Goal: Task Accomplishment & Management: Manage account settings

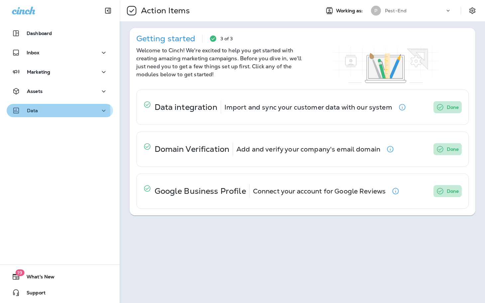
click at [51, 111] on div "Data" at bounding box center [60, 110] width 96 height 8
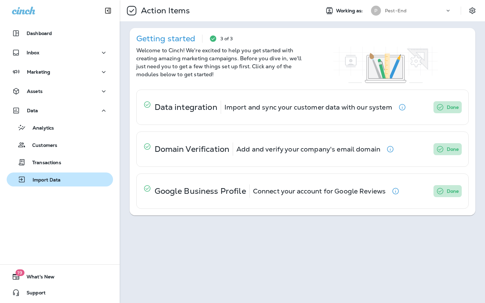
click at [41, 179] on p "Import Data" at bounding box center [43, 180] width 35 height 6
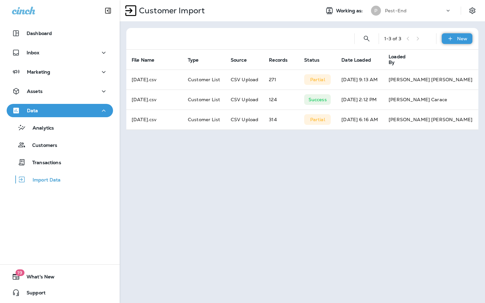
click at [451, 38] on icon at bounding box center [450, 39] width 4 height 4
click at [429, 56] on p "Customer list" at bounding box center [437, 56] width 31 height 5
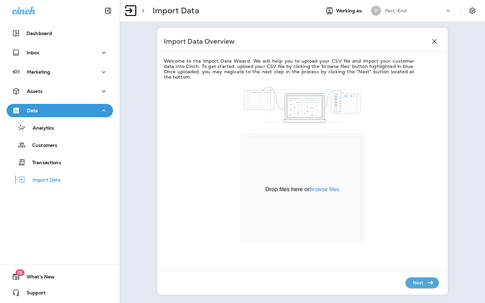
click at [315, 186] on div "Drop files here or browse files" at bounding box center [302, 190] width 117 height 8
click at [317, 190] on button "browse files" at bounding box center [325, 189] width 30 height 6
click at [427, 284] on icon "button" at bounding box center [431, 282] width 8 height 8
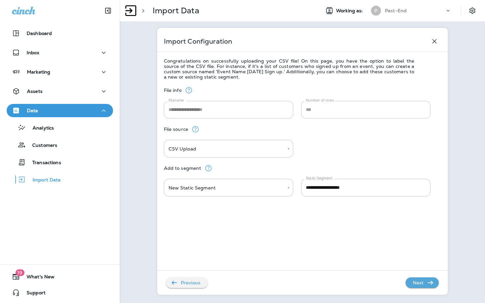
click at [422, 285] on p "Next" at bounding box center [418, 282] width 16 height 11
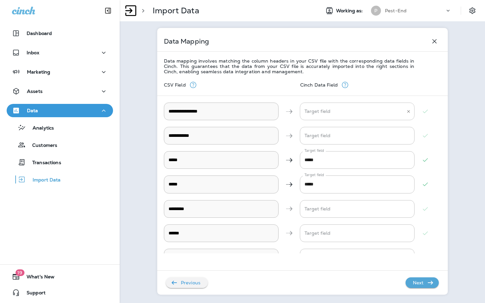
click at [337, 113] on \ "Target field" at bounding box center [352, 111] width 99 height 12
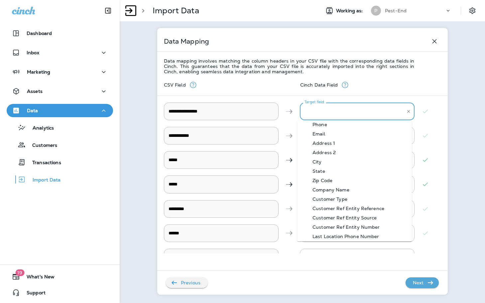
scroll to position [33, 0]
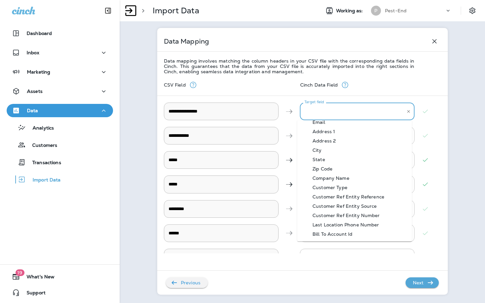
click at [347, 231] on div "Bill To Account Id" at bounding box center [333, 233] width 60 height 5
type \ "**********"
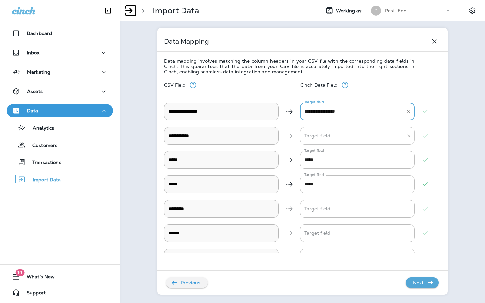
click at [323, 133] on Name "Target field" at bounding box center [352, 136] width 99 height 12
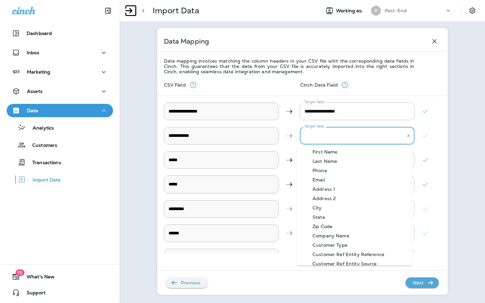
click at [332, 152] on div "First Name" at bounding box center [325, 151] width 45 height 5
type Name "**********"
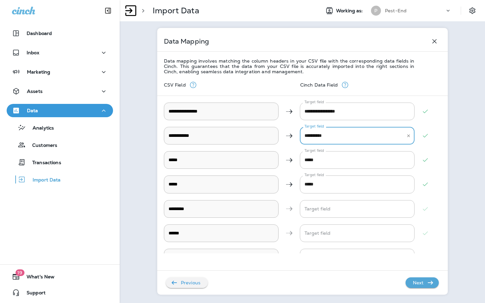
click at [414, 285] on p "Next" at bounding box center [418, 282] width 16 height 11
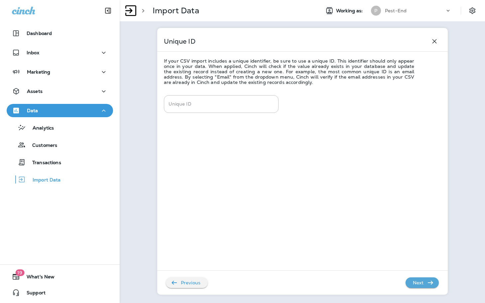
click at [414, 285] on p "Next" at bounding box center [418, 282] width 16 height 11
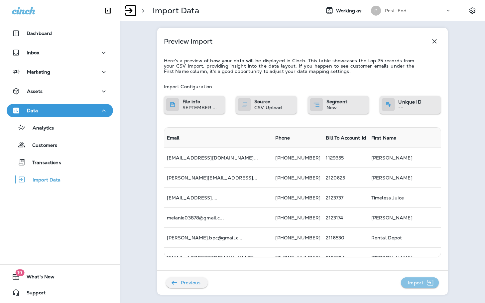
click at [426, 283] on icon "button" at bounding box center [430, 282] width 8 height 8
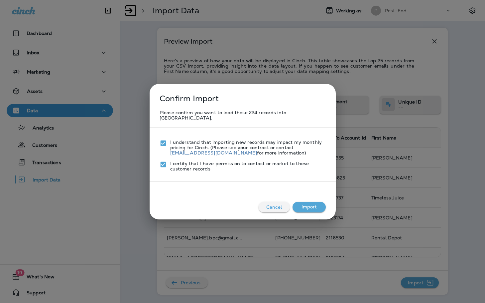
click at [315, 203] on button "Import" at bounding box center [309, 207] width 33 height 11
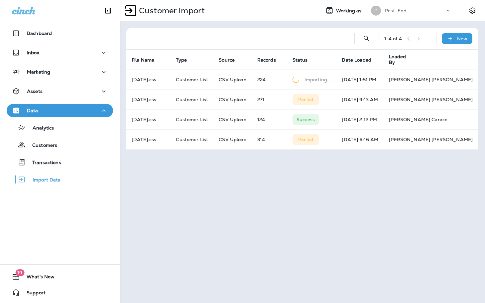
click at [100, 112] on icon "button" at bounding box center [104, 110] width 8 height 8
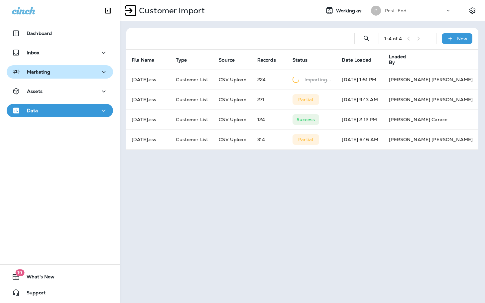
click at [92, 71] on div "Marketing" at bounding box center [60, 72] width 96 height 8
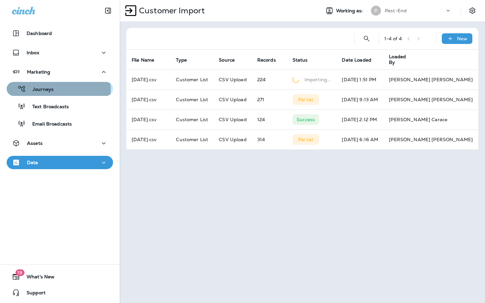
click at [54, 89] on div "Journeys" at bounding box center [59, 89] width 101 height 10
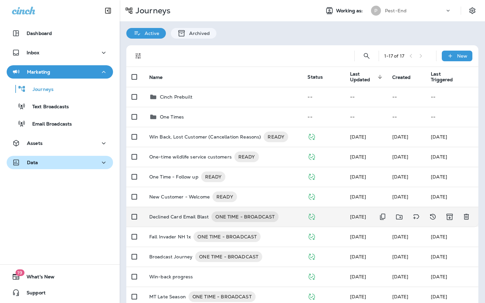
click at [169, 210] on td "Declined Card Email Blast ONE TIME - BROADCAST" at bounding box center [223, 217] width 159 height 20
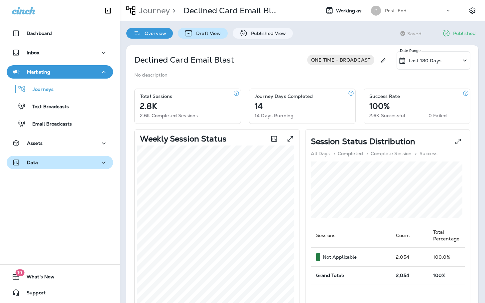
click at [197, 32] on p "Draft View" at bounding box center [207, 33] width 28 height 5
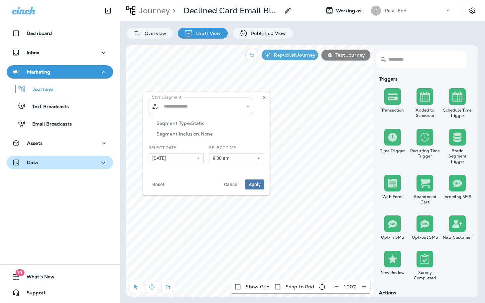
click at [194, 113] on div "​ ​" at bounding box center [201, 106] width 105 height 18
type input "**********"
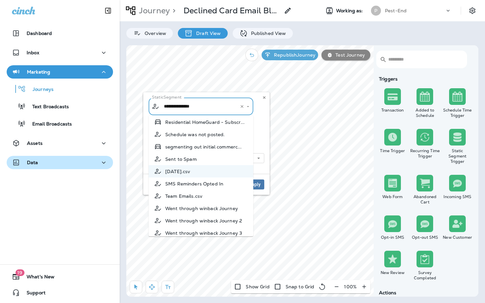
scroll to position [915, 0]
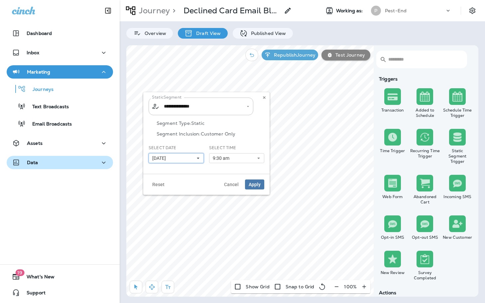
click at [178, 160] on button "[DATE]" at bounding box center [176, 158] width 55 height 10
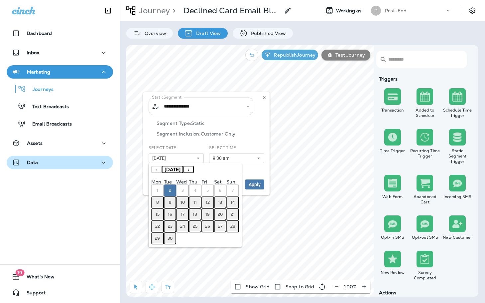
click at [154, 199] on button "8" at bounding box center [157, 202] width 13 height 12
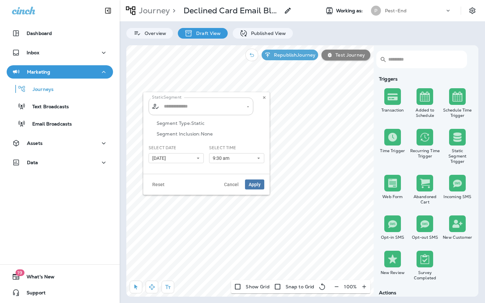
type input "**********"
click at [206, 105] on input "**********" at bounding box center [197, 106] width 70 height 12
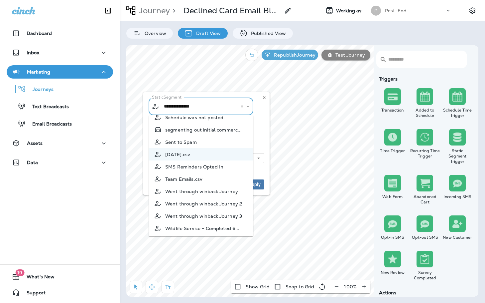
scroll to position [915, 0]
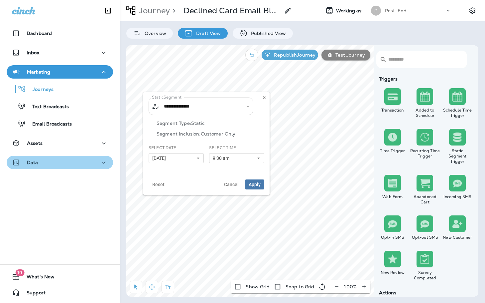
click at [60, 164] on div "Data" at bounding box center [60, 162] width 96 height 8
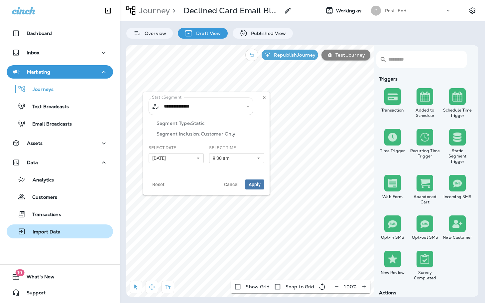
click at [45, 234] on p "Import Data" at bounding box center [43, 232] width 35 height 6
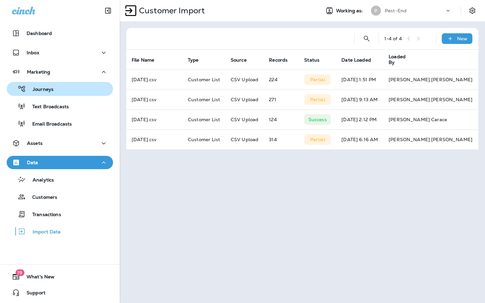
click at [59, 90] on div "Journeys" at bounding box center [59, 89] width 101 height 10
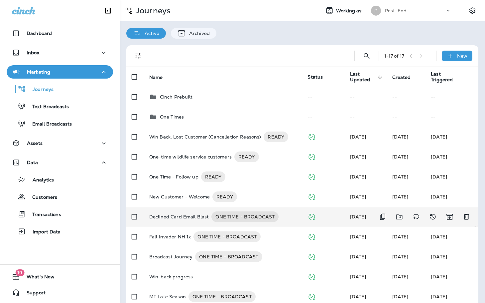
click at [170, 215] on p "Declined Card Email Blast" at bounding box center [179, 216] width 60 height 11
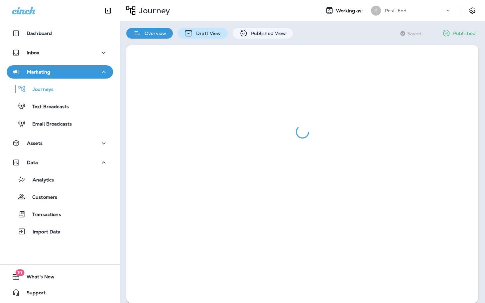
click at [210, 31] on p "Draft View" at bounding box center [207, 33] width 28 height 5
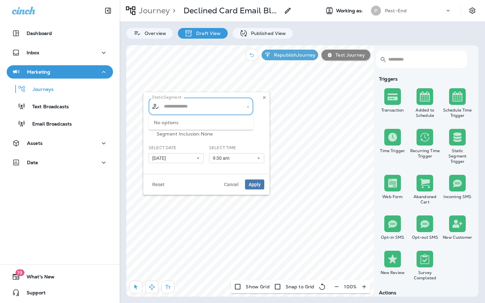
click at [217, 105] on input "text" at bounding box center [201, 106] width 78 height 12
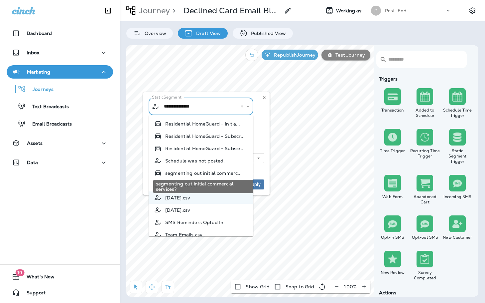
scroll to position [860, 0]
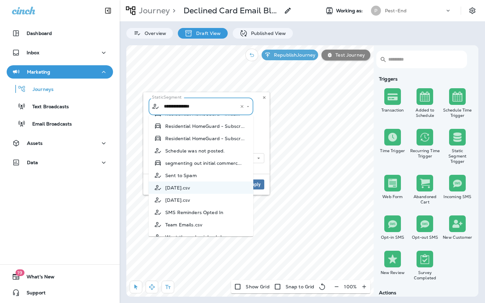
click at [190, 203] on span "[DATE].csv" at bounding box center [177, 199] width 25 height 5
type input "**********"
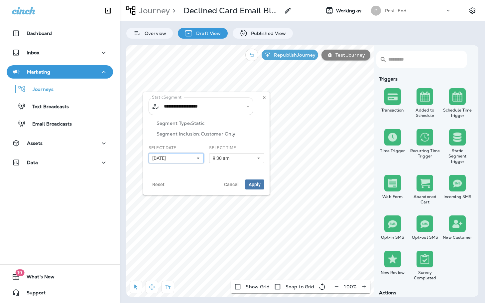
click at [185, 158] on button "[DATE]" at bounding box center [176, 158] width 55 height 10
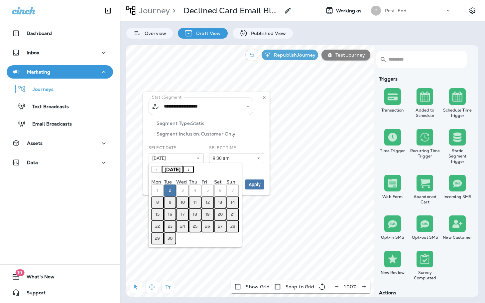
click at [160, 202] on button "8" at bounding box center [157, 202] width 13 height 12
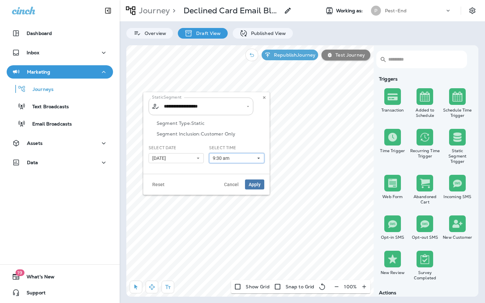
click at [231, 157] on span "9:30 am" at bounding box center [222, 158] width 19 height 6
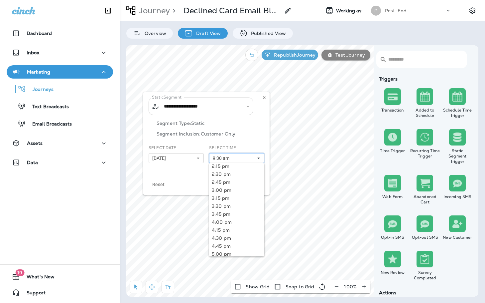
scroll to position [0, 0]
click at [228, 169] on link "2:00 pm" at bounding box center [236, 169] width 55 height 8
click at [183, 172] on div "**********" at bounding box center [206, 132] width 126 height 81
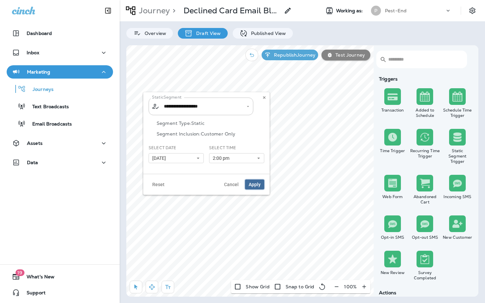
click at [258, 183] on span "Apply" at bounding box center [255, 184] width 12 height 5
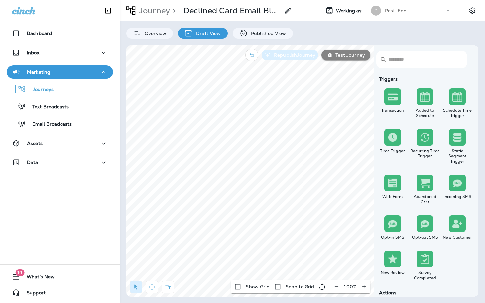
click at [279, 54] on p "Republish Journey" at bounding box center [293, 54] width 44 height 5
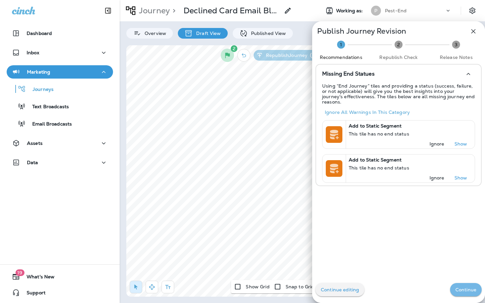
click at [459, 293] on button "Continue" at bounding box center [466, 289] width 32 height 13
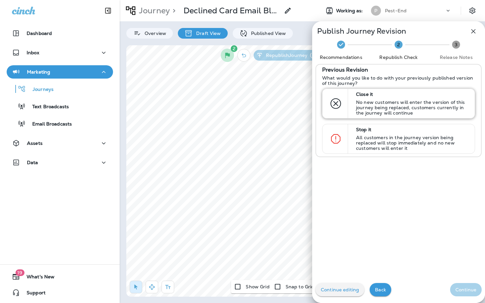
click at [372, 98] on div "Close it No new customers will enter the version of this journey being replaced…" at bounding box center [413, 103] width 118 height 29
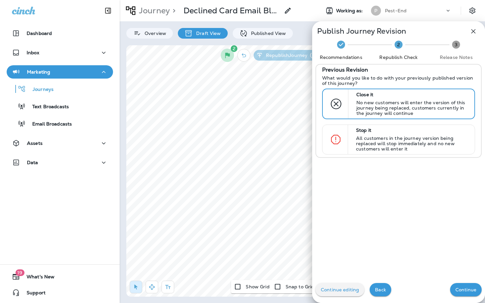
click at [454, 285] on button "Continue" at bounding box center [466, 289] width 32 height 13
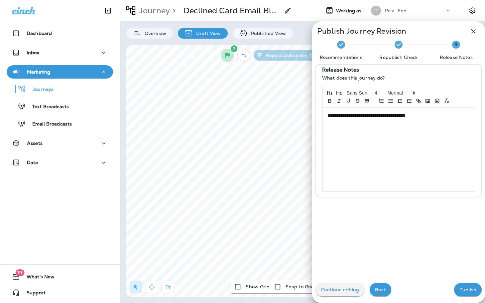
click at [460, 288] on p "Publish" at bounding box center [468, 289] width 17 height 5
